Goal: Complete application form: Complete application form

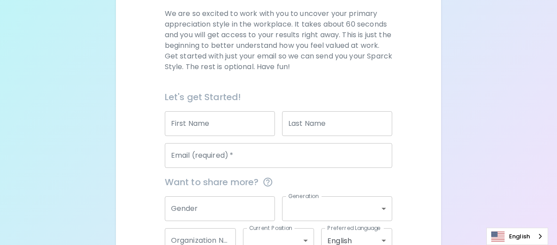
scroll to position [133, 0]
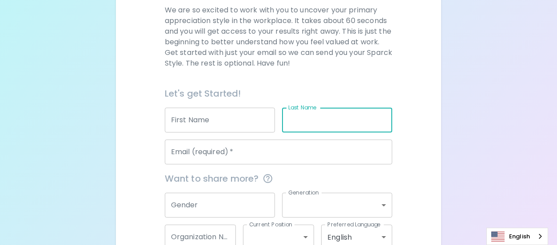
click at [341, 122] on input "Last Name" at bounding box center [337, 120] width 110 height 25
click at [220, 120] on input "First Name" at bounding box center [220, 120] width 110 height 25
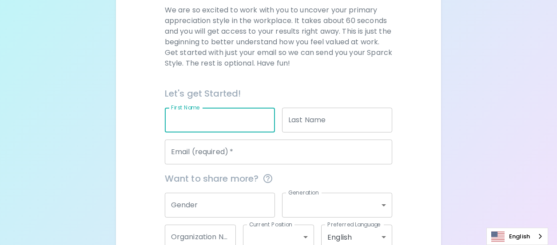
type input "[PERSON_NAME]"
type input "[PERSON_NAME][EMAIL_ADDRESS][DOMAIN_NAME]"
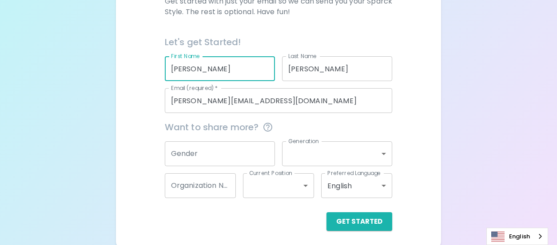
scroll to position [188, 0]
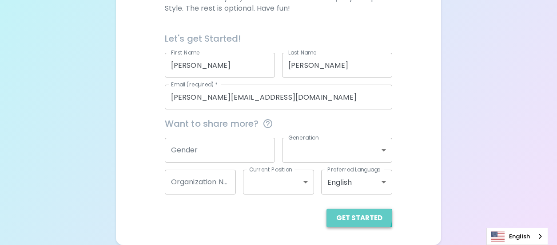
click at [359, 216] on button "Get Started" at bounding box center [359, 218] width 66 height 19
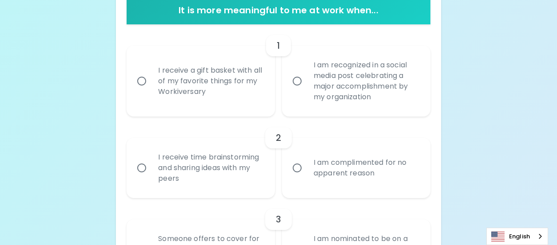
click at [140, 78] on input "I receive a gift basket with all of my favorite things for my Workiversary" at bounding box center [141, 81] width 19 height 19
radio input "true"
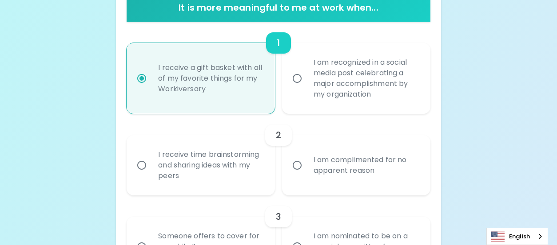
scroll to position [259, 0]
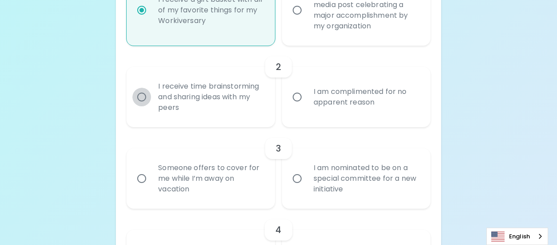
click at [142, 96] on input "I receive time brainstorming and sharing ideas with my peers" at bounding box center [141, 97] width 19 height 19
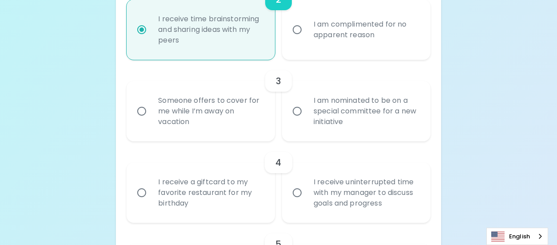
scroll to position [330, 0]
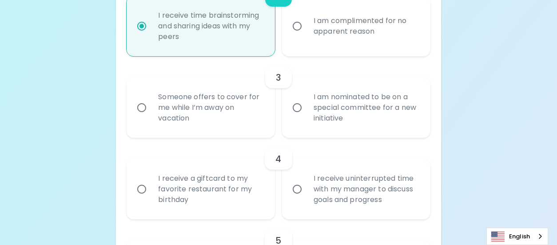
radio input "true"
click at [142, 105] on input "Someone offers to cover for me while I’m away on vacation" at bounding box center [141, 108] width 19 height 19
radio input "false"
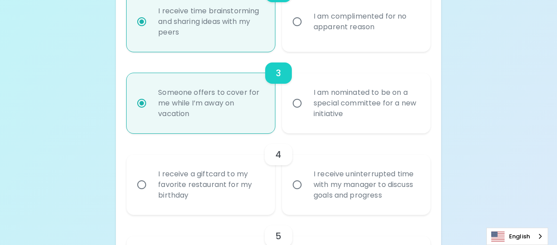
scroll to position [401, 0]
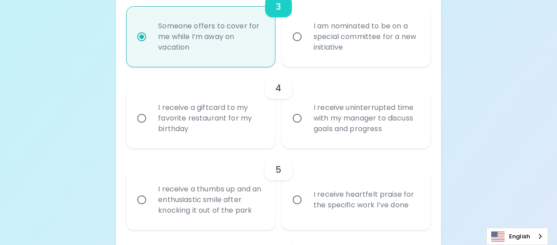
radio input "true"
click at [144, 118] on input "I receive a giftcard to my favorite restaurant for my birthday" at bounding box center [141, 118] width 19 height 19
radio input "false"
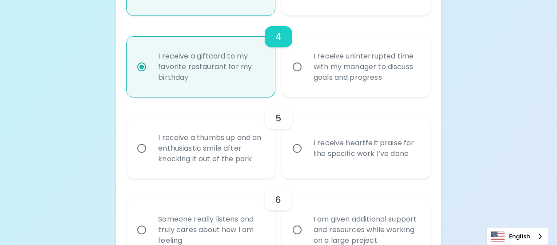
scroll to position [472, 0]
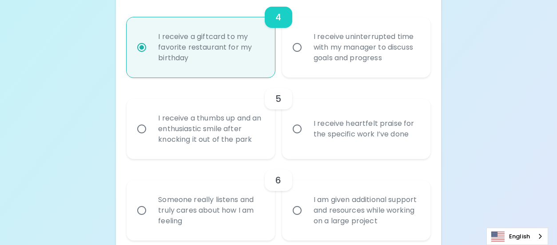
radio input "true"
click at [299, 130] on input "I receive heartfelt praise for the specific work I’ve done" at bounding box center [297, 129] width 19 height 19
radio input "false"
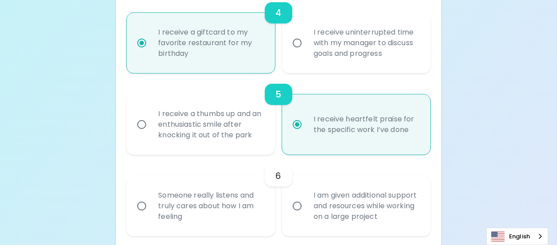
scroll to position [543, 0]
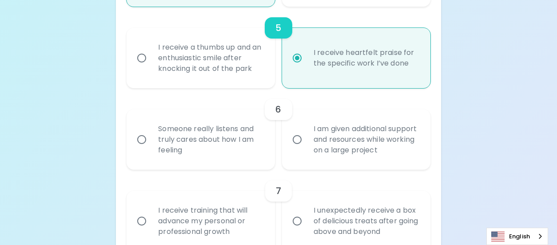
radio input "true"
click at [298, 139] on input "I am given additional support and resources while working on a large project" at bounding box center [297, 139] width 19 height 19
radio input "false"
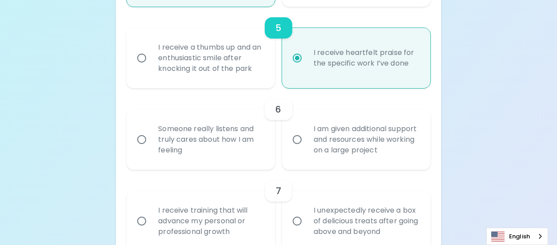
radio input "false"
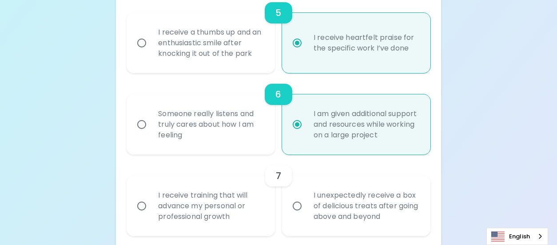
scroll to position [614, 0]
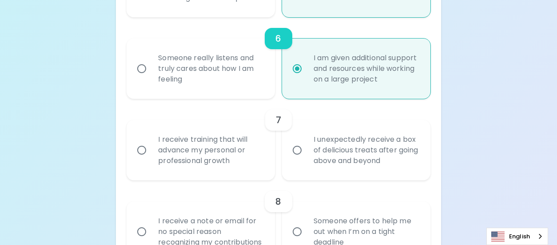
radio input "true"
click at [142, 150] on input "I receive training that will advance my personal or professional growth" at bounding box center [141, 150] width 19 height 19
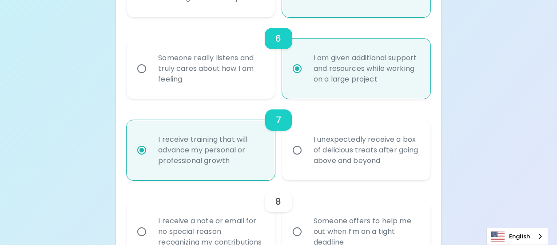
radio input "false"
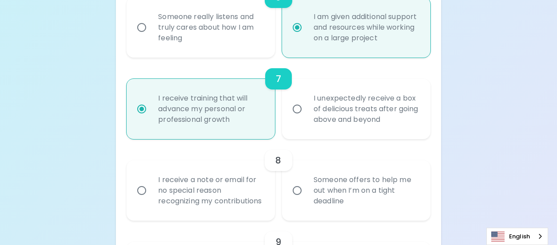
scroll to position [685, 0]
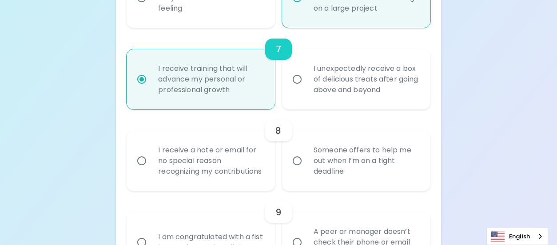
radio input "true"
click at [299, 166] on input "Someone offers to help me out when I’m on a tight deadline" at bounding box center [297, 161] width 19 height 19
radio input "false"
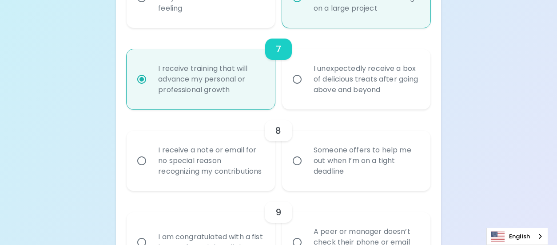
radio input "false"
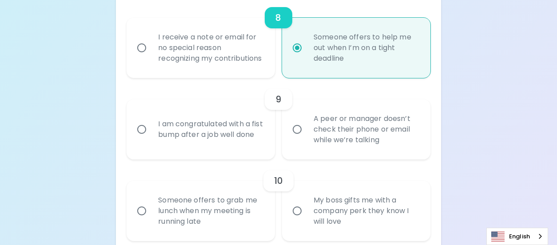
scroll to position [799, 0]
radio input "true"
click at [300, 138] on input "A peer or manager doesn’t check their phone or email while we’re talking" at bounding box center [297, 128] width 19 height 19
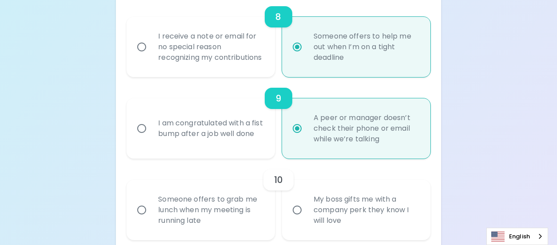
radio input "false"
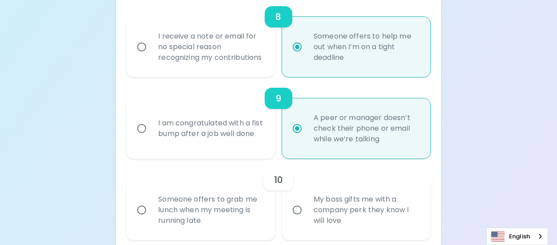
radio input "false"
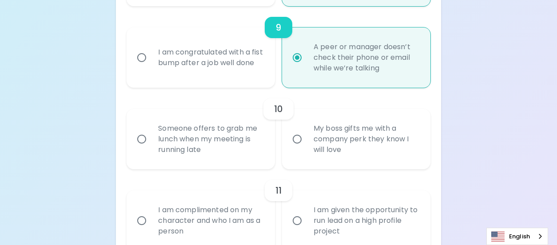
scroll to position [870, 0]
radio input "true"
click at [143, 149] on input "Someone offers to grab me lunch when my meeting is running late" at bounding box center [141, 139] width 19 height 19
radio input "false"
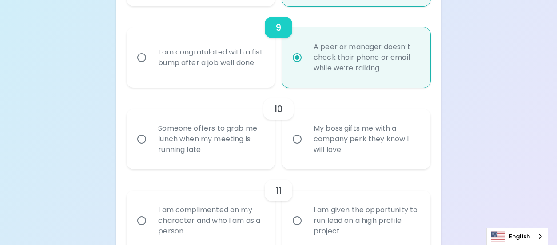
radio input "false"
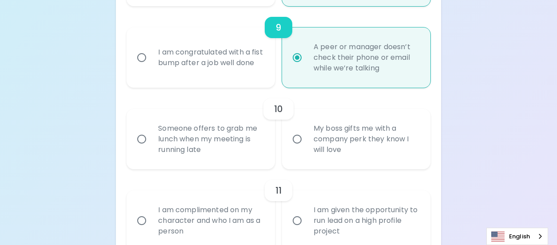
radio input "false"
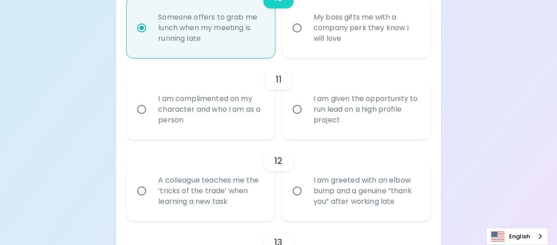
scroll to position [986, 0]
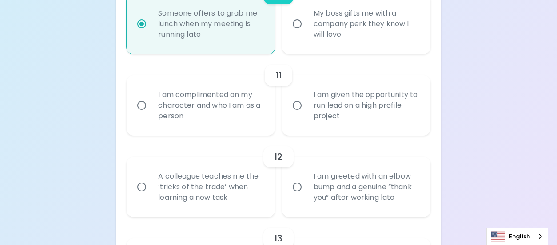
radio input "true"
click at [301, 115] on input "I am given the opportunity to run lead on a high profile project" at bounding box center [297, 105] width 19 height 19
radio input "false"
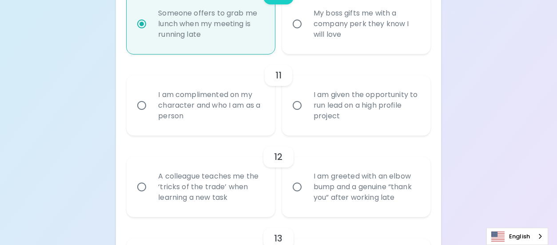
radio input "false"
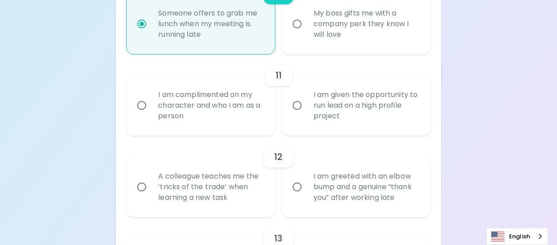
radio input "false"
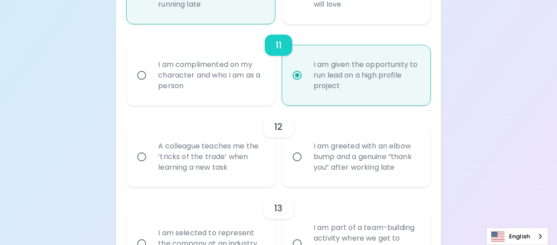
scroll to position [1057, 0]
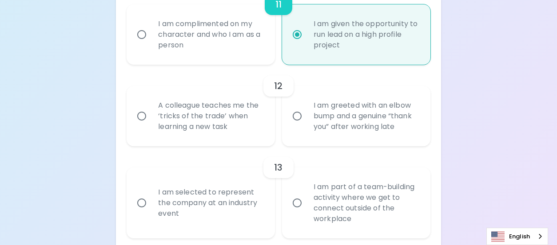
radio input "true"
click at [141, 126] on input "A colleague teaches me the ‘tricks of the trade’ when learning a new task" at bounding box center [141, 116] width 19 height 19
radio input "false"
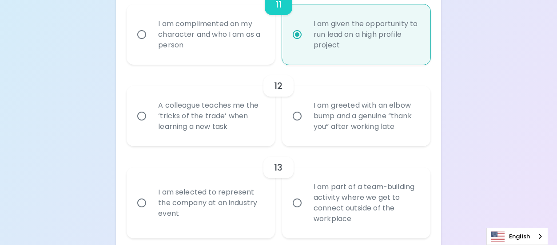
radio input "false"
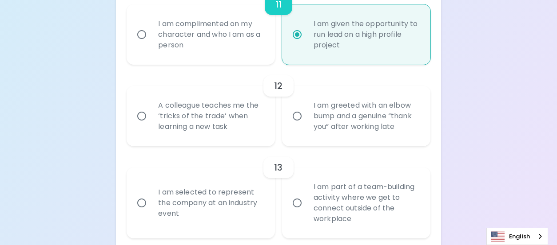
radio input "false"
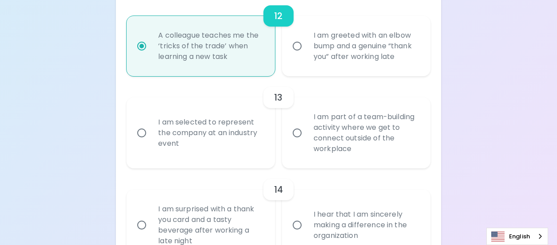
scroll to position [1128, 0]
radio input "true"
click at [296, 142] on input "I am part of a team-building activity where we get to connect outside of the wo…" at bounding box center [297, 132] width 19 height 19
radio input "false"
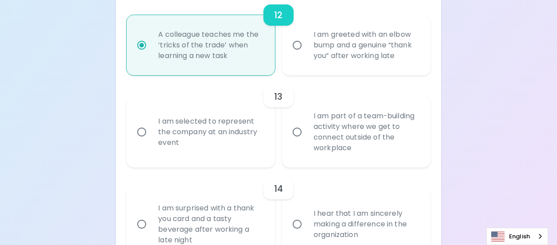
radio input "false"
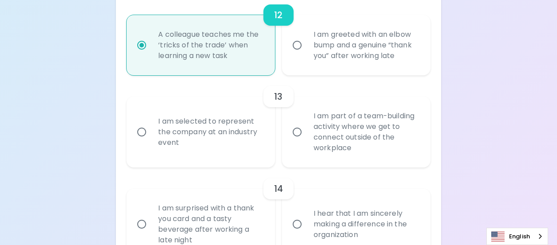
radio input "false"
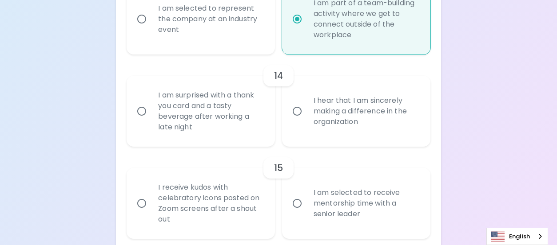
scroll to position [1243, 0]
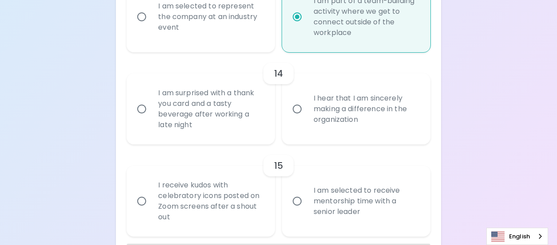
radio input "true"
click at [297, 119] on input "I hear that I am sincerely making a difference in the organization" at bounding box center [297, 109] width 19 height 19
radio input "false"
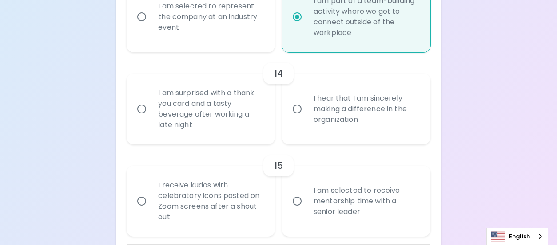
radio input "false"
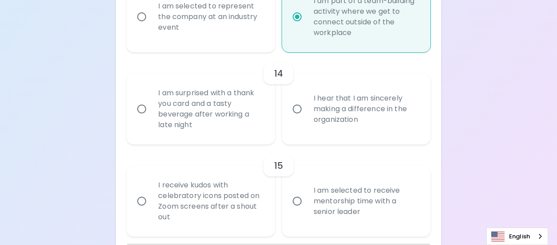
radio input "false"
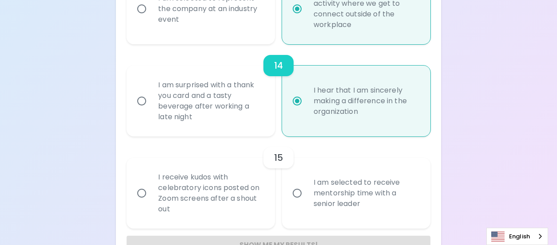
scroll to position [1289, 0]
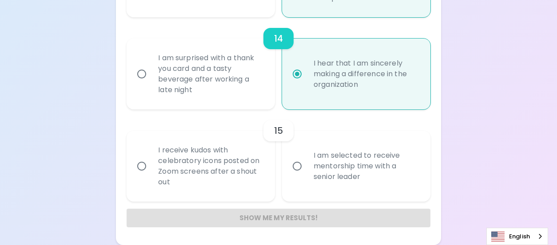
radio input "true"
click at [293, 167] on input "I am selected to receive mentorship time with a senior leader" at bounding box center [297, 166] width 19 height 19
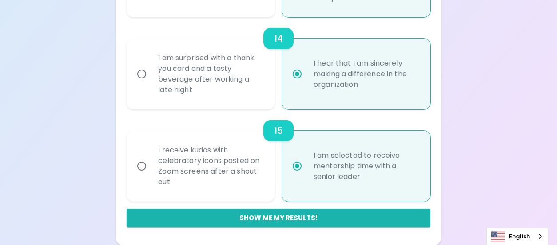
radio input "false"
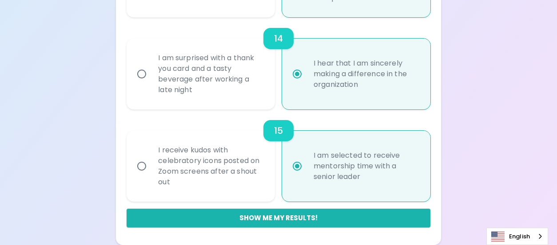
radio input "false"
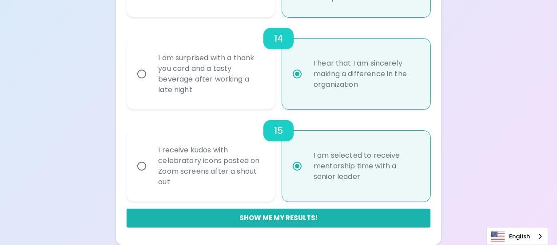
radio input "false"
radio input "true"
click at [290, 217] on button "Show me my results!" at bounding box center [278, 218] width 303 height 19
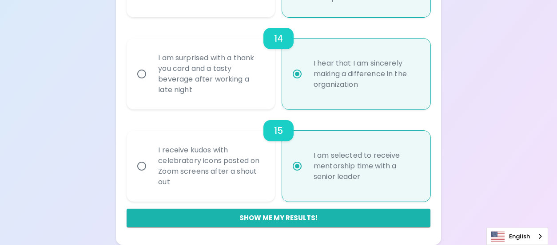
radio input "false"
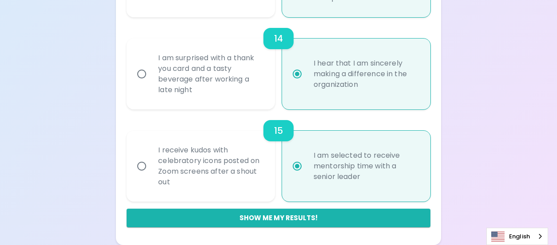
radio input "false"
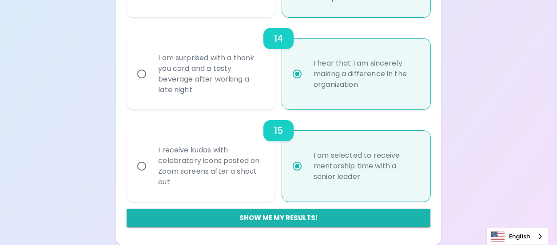
radio input "false"
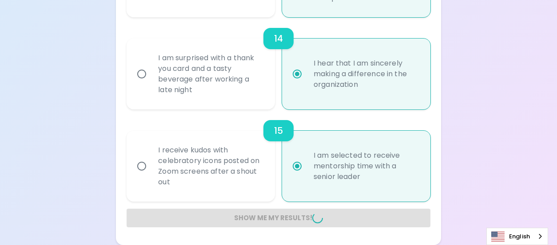
radio input "false"
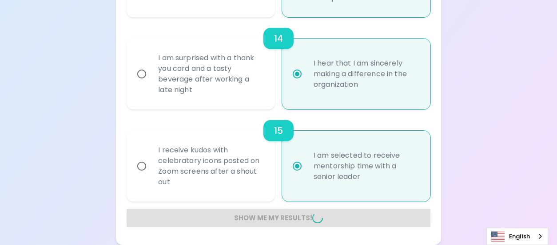
radio input "false"
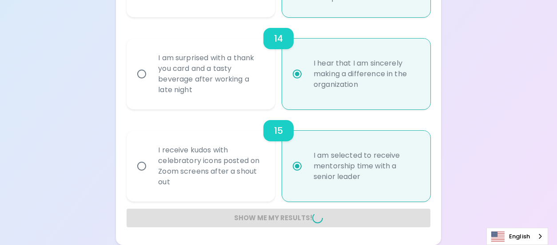
radio input "false"
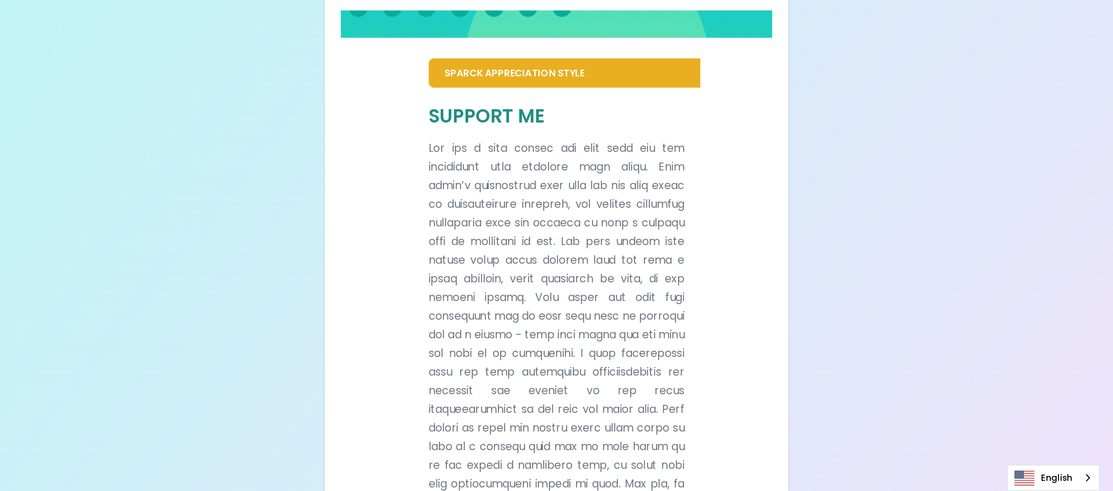
scroll to position [4, 0]
